Goal: Task Accomplishment & Management: Manage account settings

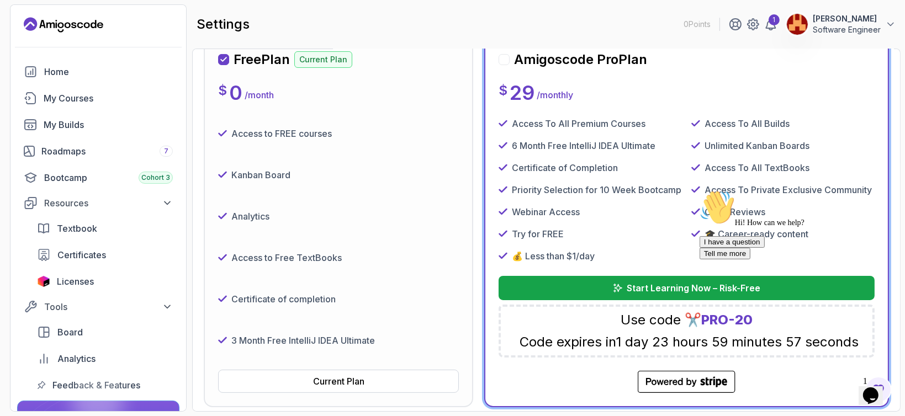
scroll to position [221, 0]
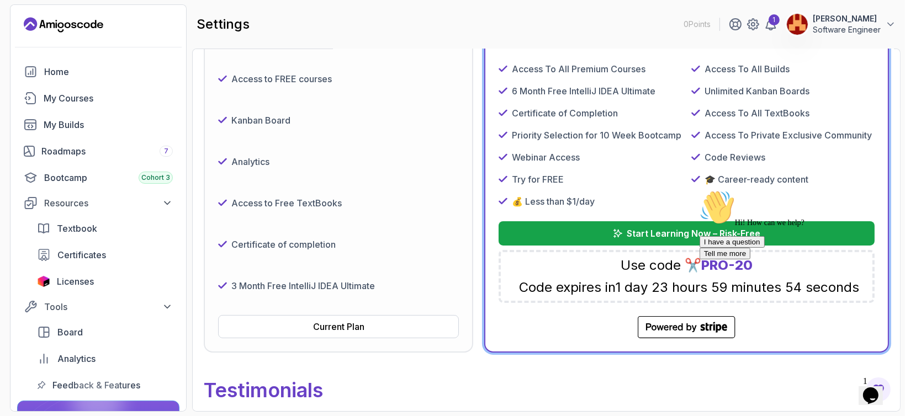
drag, startPoint x: 763, startPoint y: 262, endPoint x: 1387, endPoint y: 450, distance: 652.2
click html "Hi! How can we help? I have a question Tell me more"
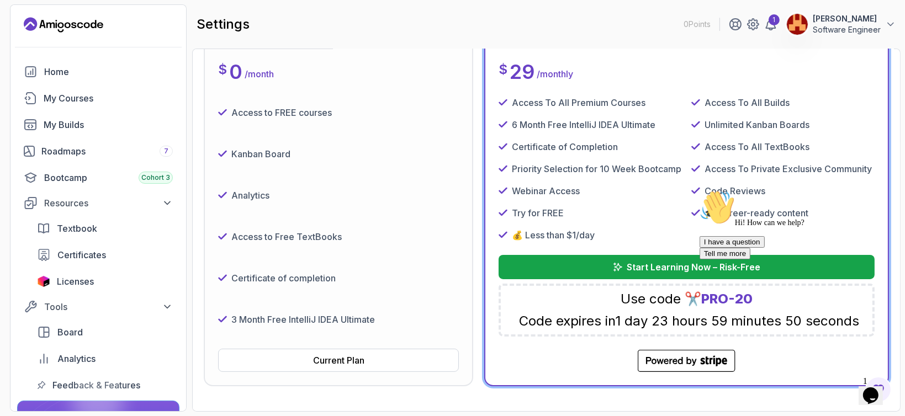
scroll to position [55, 0]
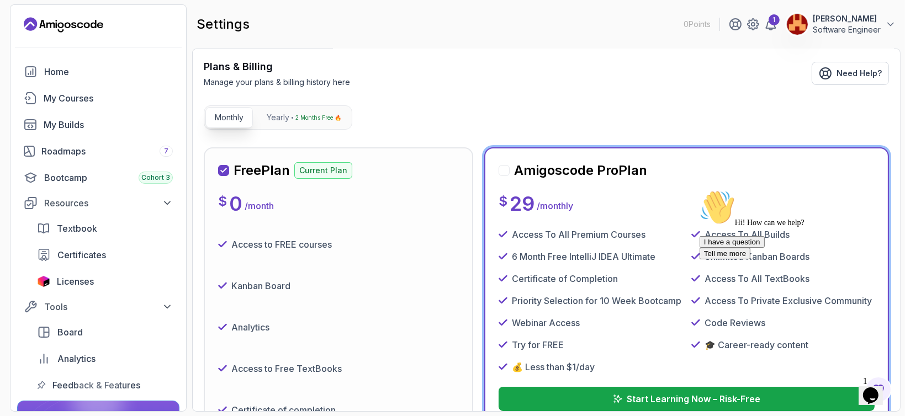
click at [507, 170] on div at bounding box center [504, 170] width 11 height 11
click at [501, 169] on div at bounding box center [504, 170] width 11 height 11
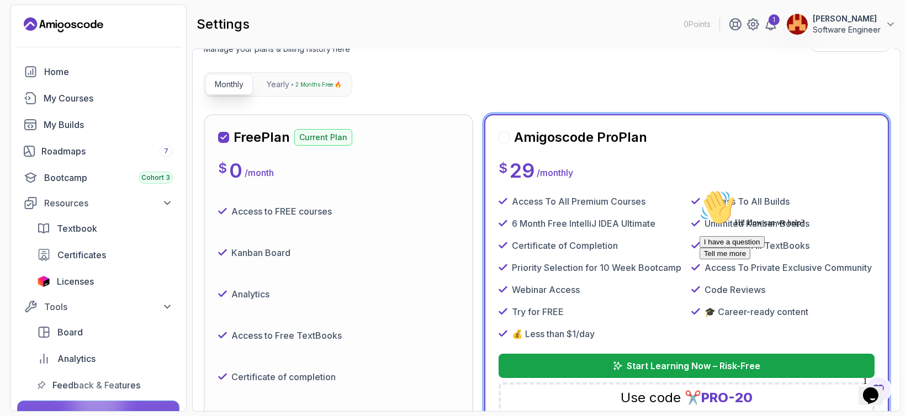
scroll to position [221, 0]
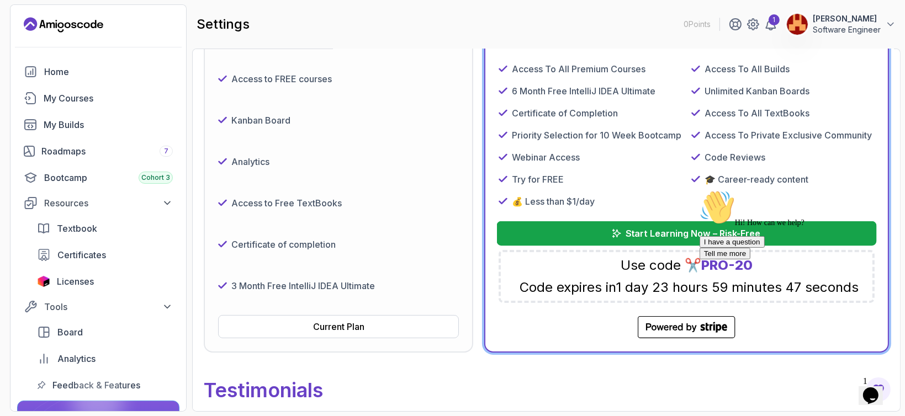
click at [656, 234] on p "Start Learning Now – Risk-Free" at bounding box center [693, 233] width 135 height 13
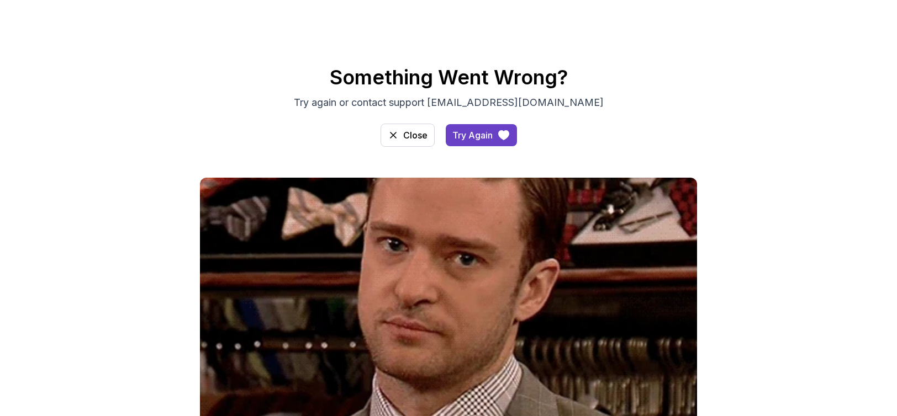
click at [233, 84] on h2 "Something Went Wrong?" at bounding box center [448, 77] width 773 height 22
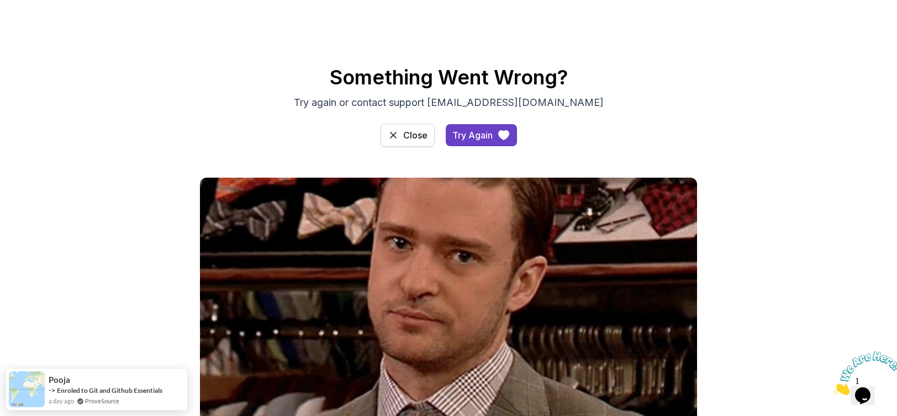
click at [422, 138] on div "Close" at bounding box center [415, 135] width 24 height 13
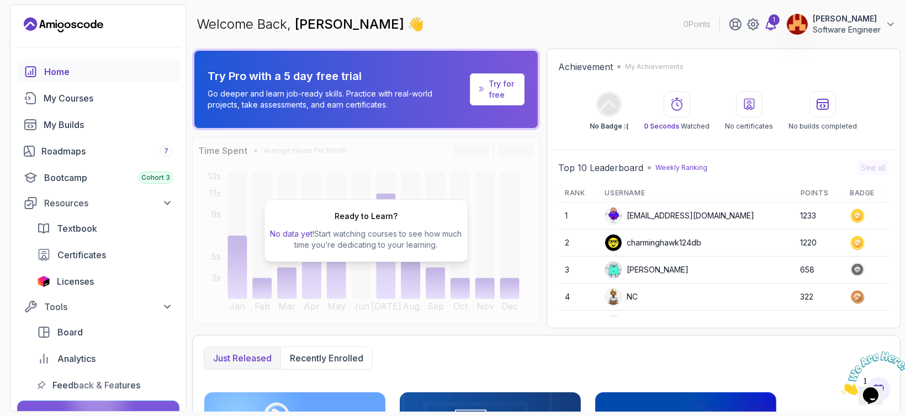
click at [769, 22] on link "1" at bounding box center [770, 24] width 13 height 13
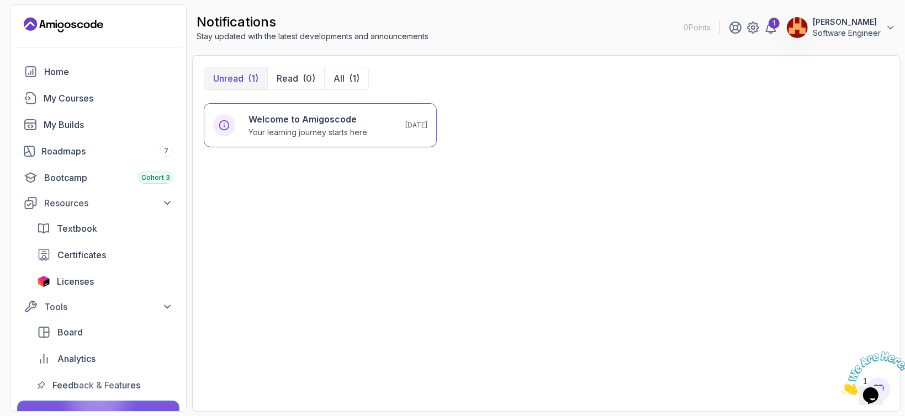
click at [514, 34] on div "notifications Stay updated with the latest developments and announcements 0 Poi…" at bounding box center [546, 27] width 709 height 46
click at [470, 35] on div "notifications Stay updated with the latest developments and announcements 0 Poi…" at bounding box center [546, 27] width 709 height 46
